Goal: Task Accomplishment & Management: Manage account settings

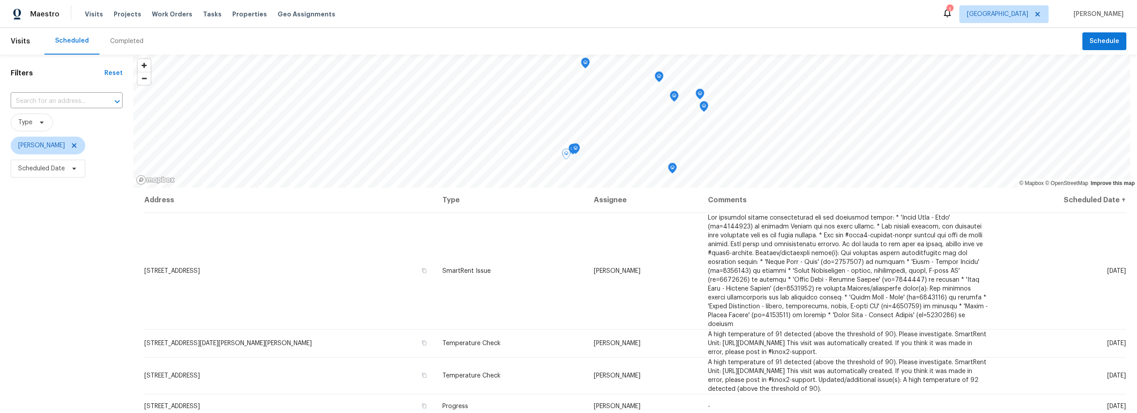
scroll to position [209, 0]
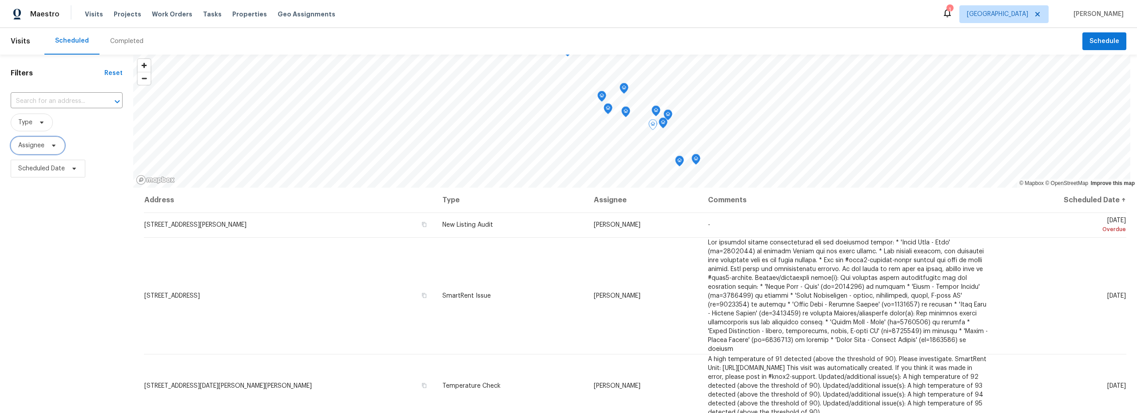
click at [39, 148] on span "Assignee" at bounding box center [31, 145] width 26 height 9
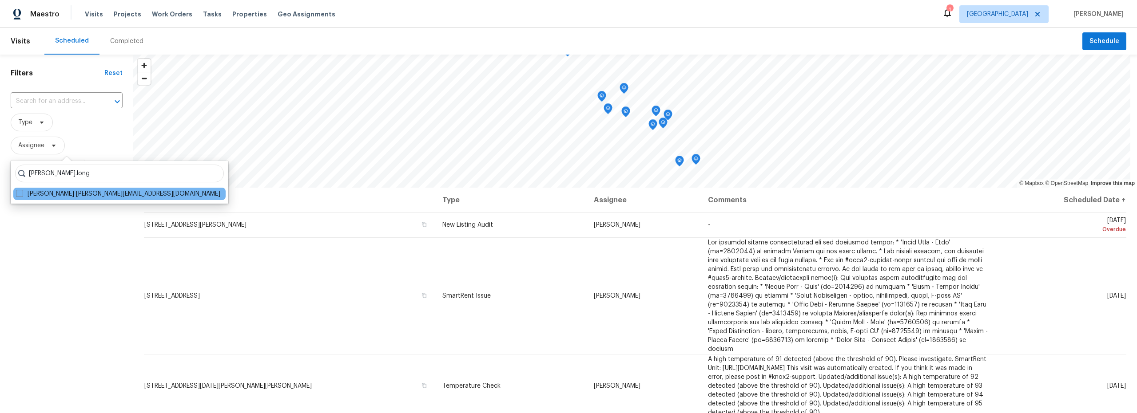
type input "steven.long"
click at [55, 199] on div "Steven Long steven.long@opendoor.com" at bounding box center [119, 194] width 212 height 12
click at [49, 195] on label "Steven Long steven.long@opendoor.com" at bounding box center [118, 194] width 204 height 9
click at [22, 195] on input "Steven Long steven.long@opendoor.com" at bounding box center [19, 193] width 6 height 6
checkbox input "true"
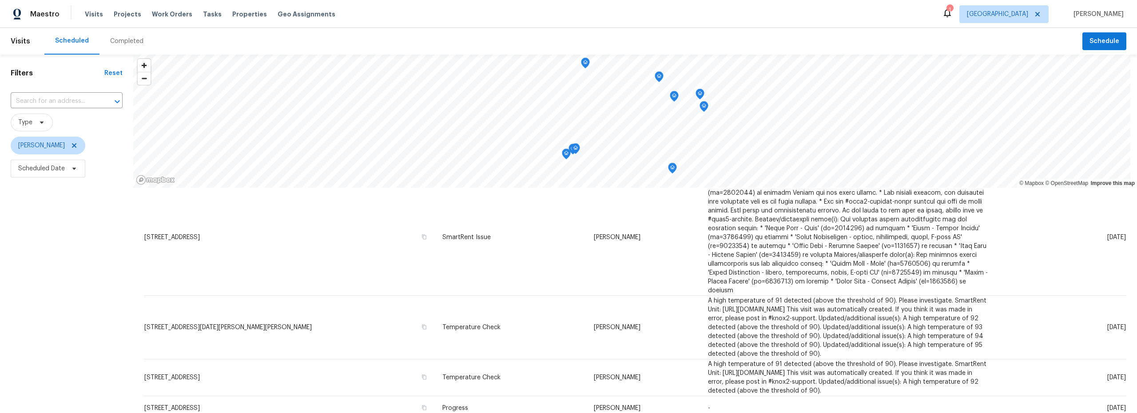
scroll to position [33, 0]
